Goal: Task Accomplishment & Management: Manage account settings

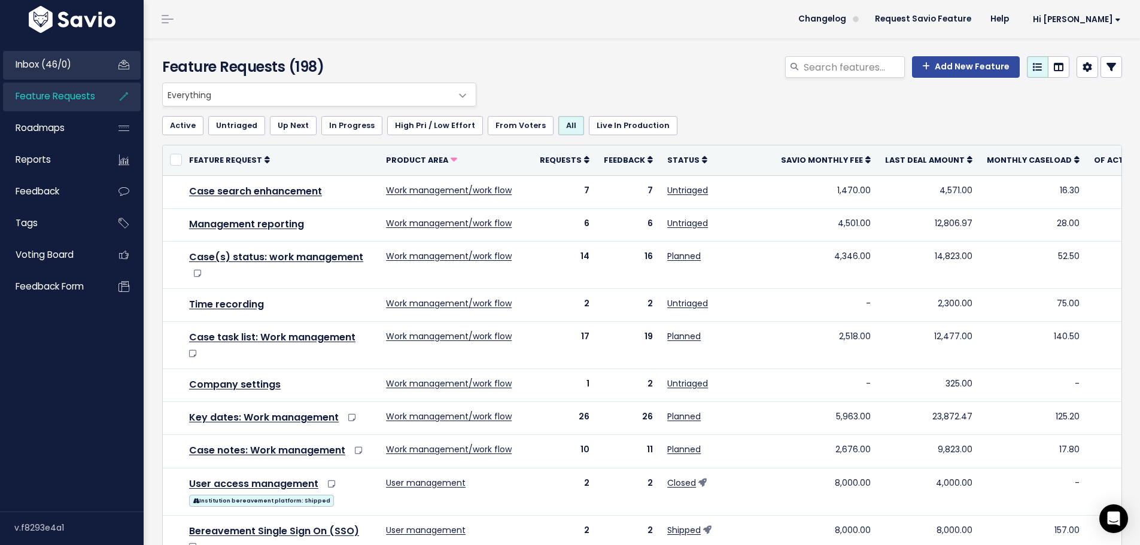
click at [59, 70] on span "Inbox (46/0)" at bounding box center [44, 64] width 56 height 13
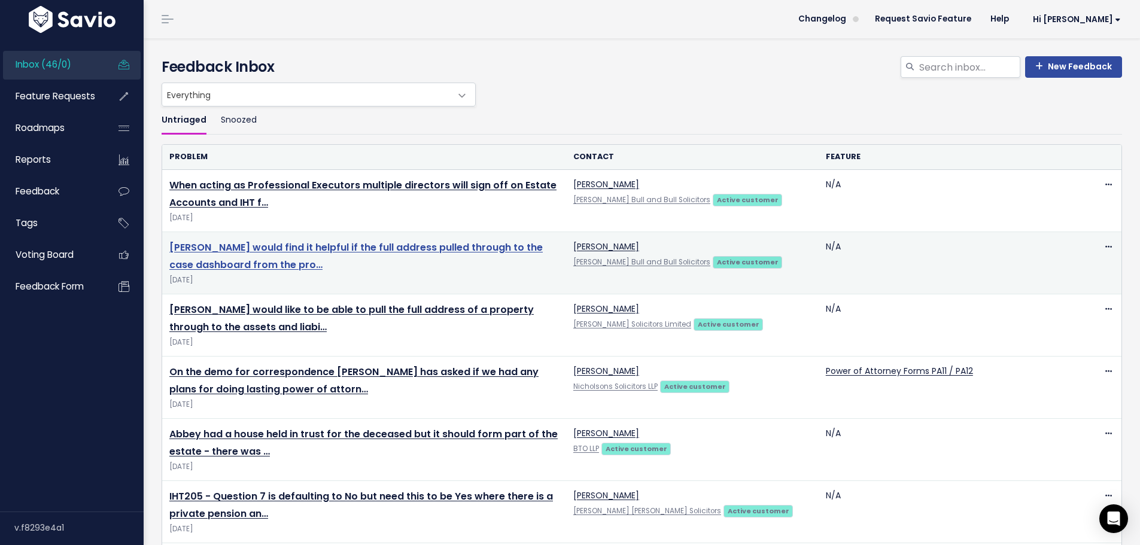
click at [394, 245] on link "[PERSON_NAME] would find it helpful if the full address pulled through to the c…" at bounding box center [355, 256] width 373 height 31
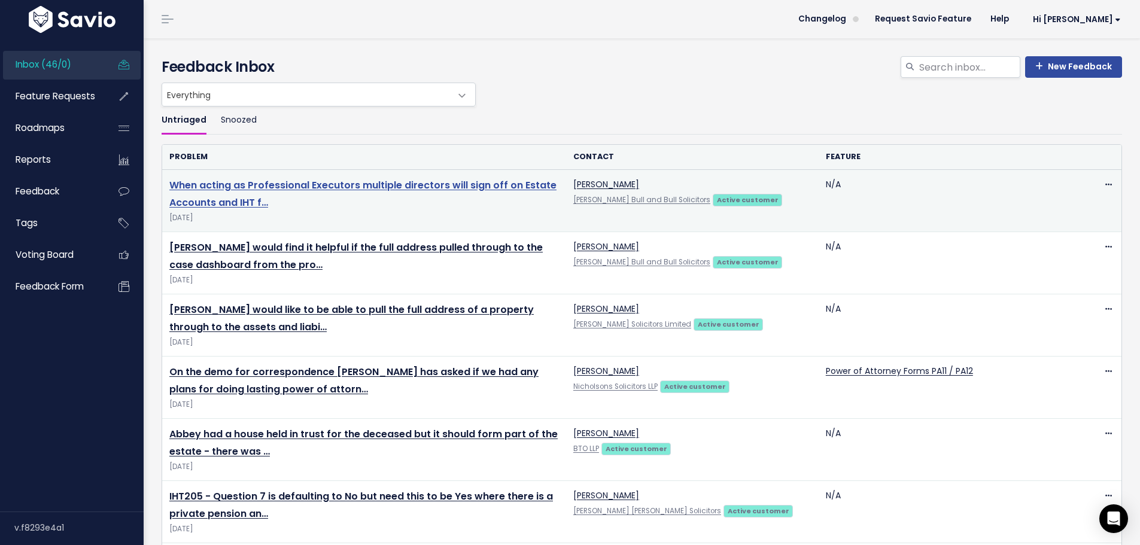
click at [226, 200] on link "When acting as Professional Executors multiple directors will sign off on Estat…" at bounding box center [362, 193] width 387 height 31
